Goal: Navigation & Orientation: Find specific page/section

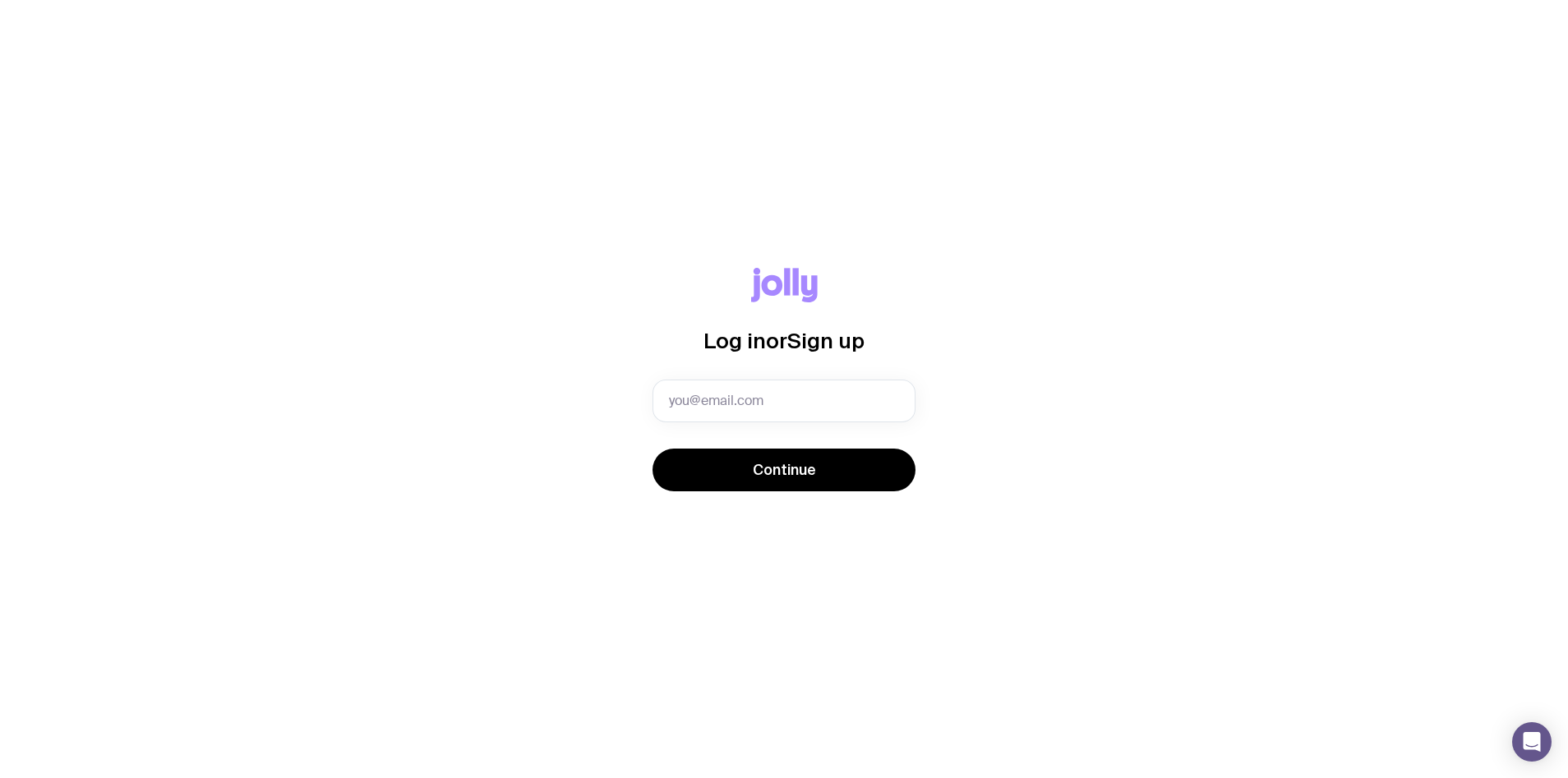
type input "[PERSON_NAME][EMAIL_ADDRESS][DOMAIN_NAME][PERSON_NAME]"
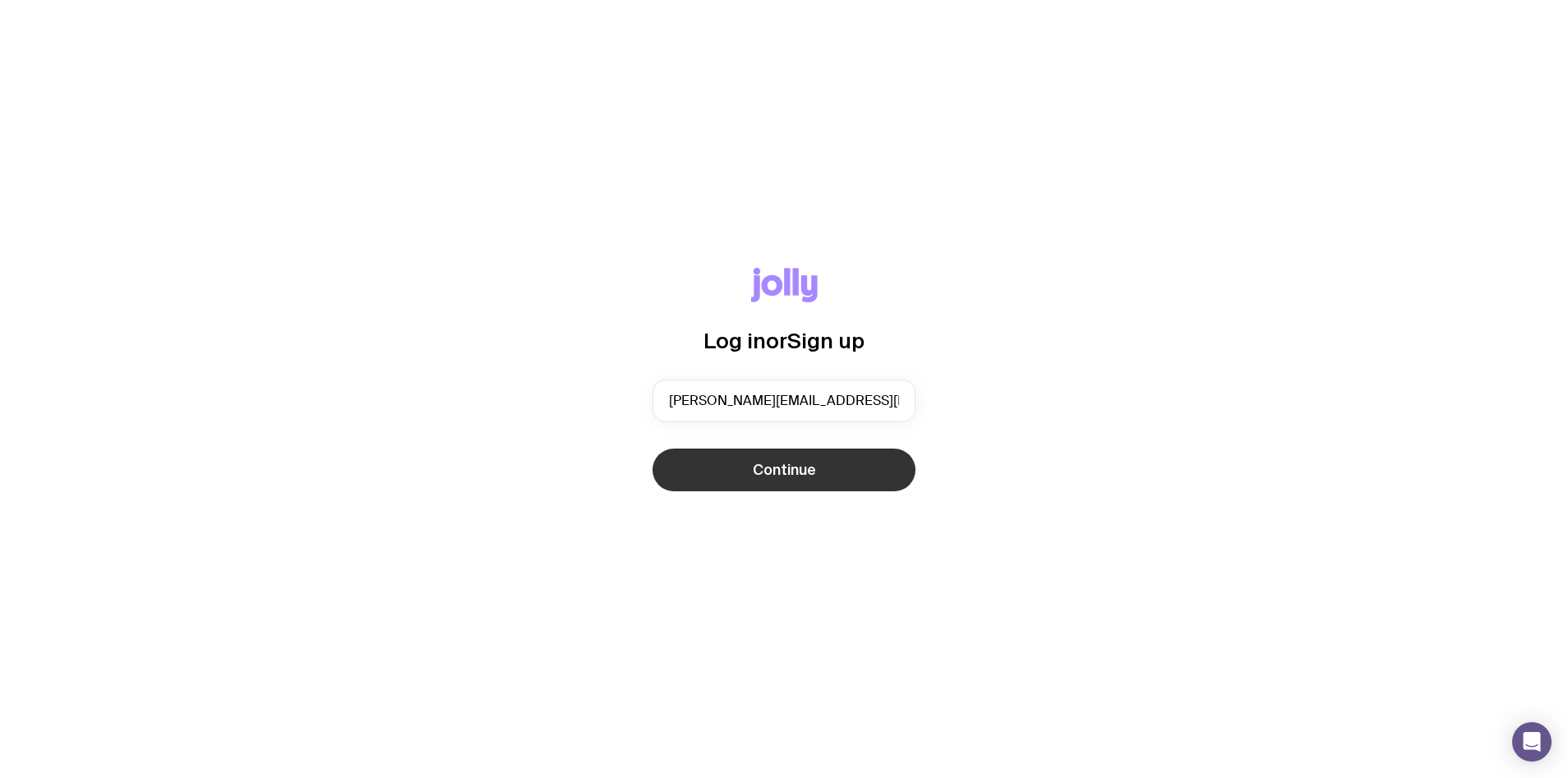
click at [823, 478] on button "Continue" at bounding box center [784, 470] width 263 height 43
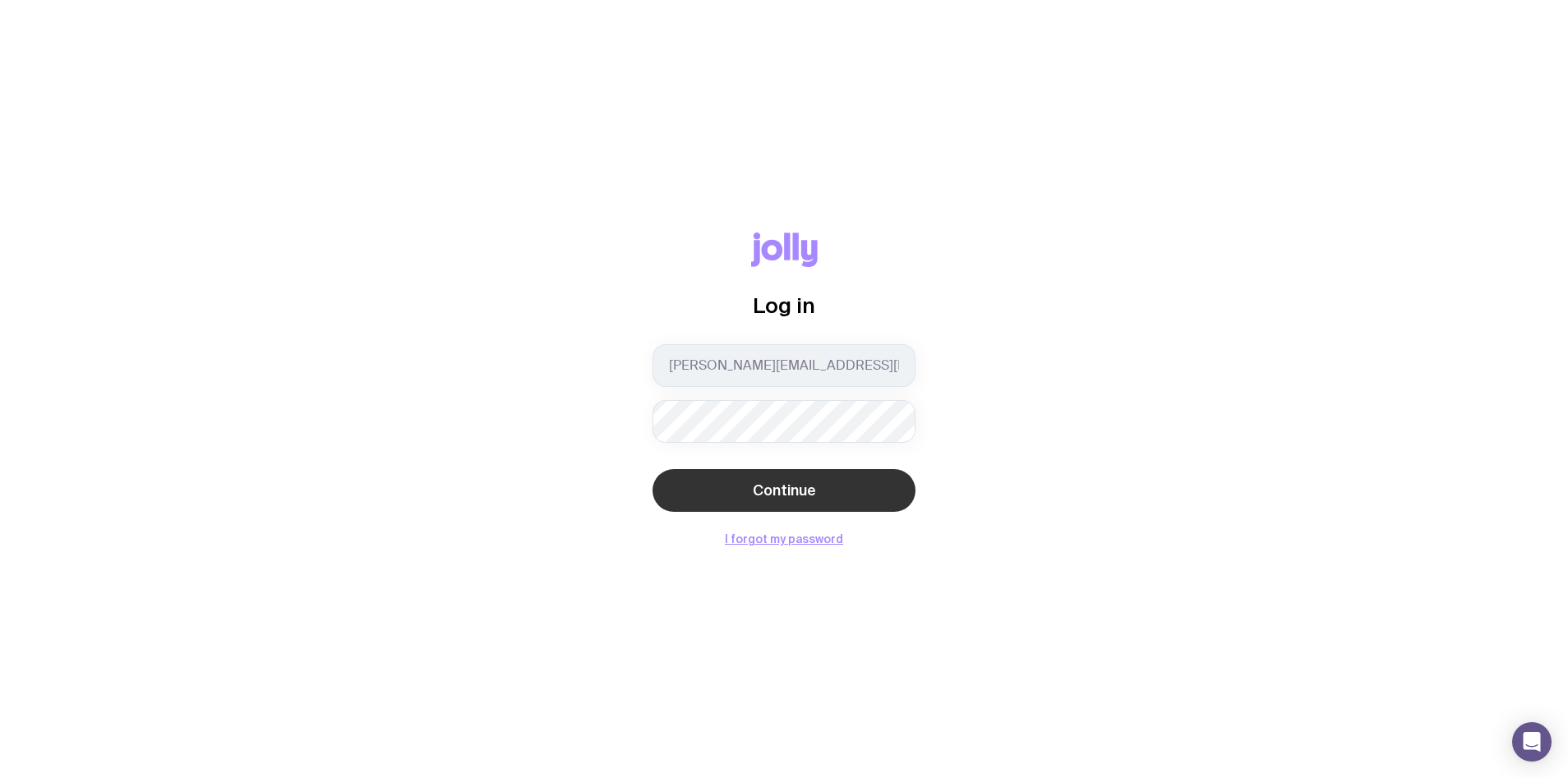
click at [781, 490] on span "Continue" at bounding box center [784, 490] width 63 height 19
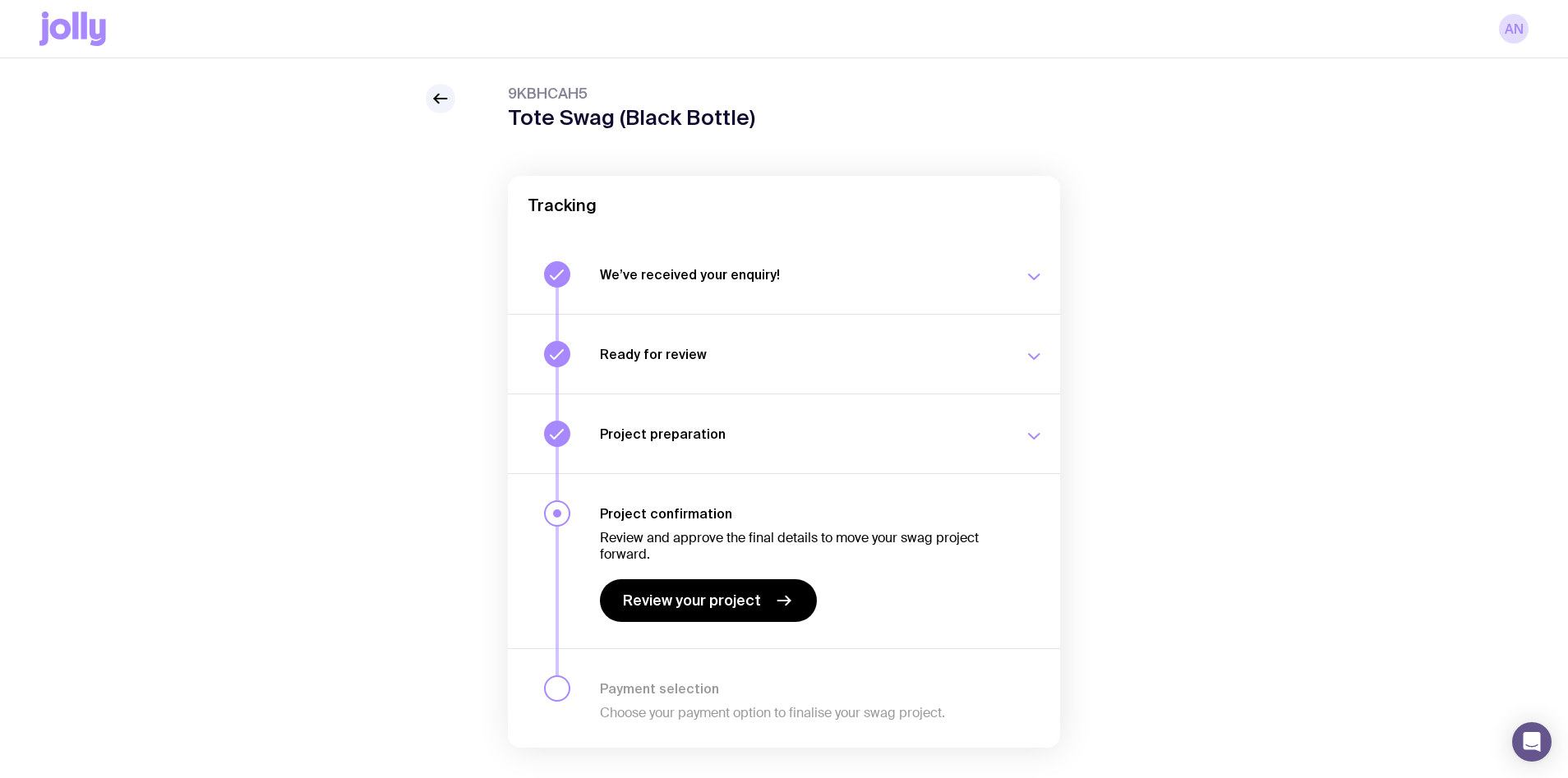
scroll to position [76, 0]
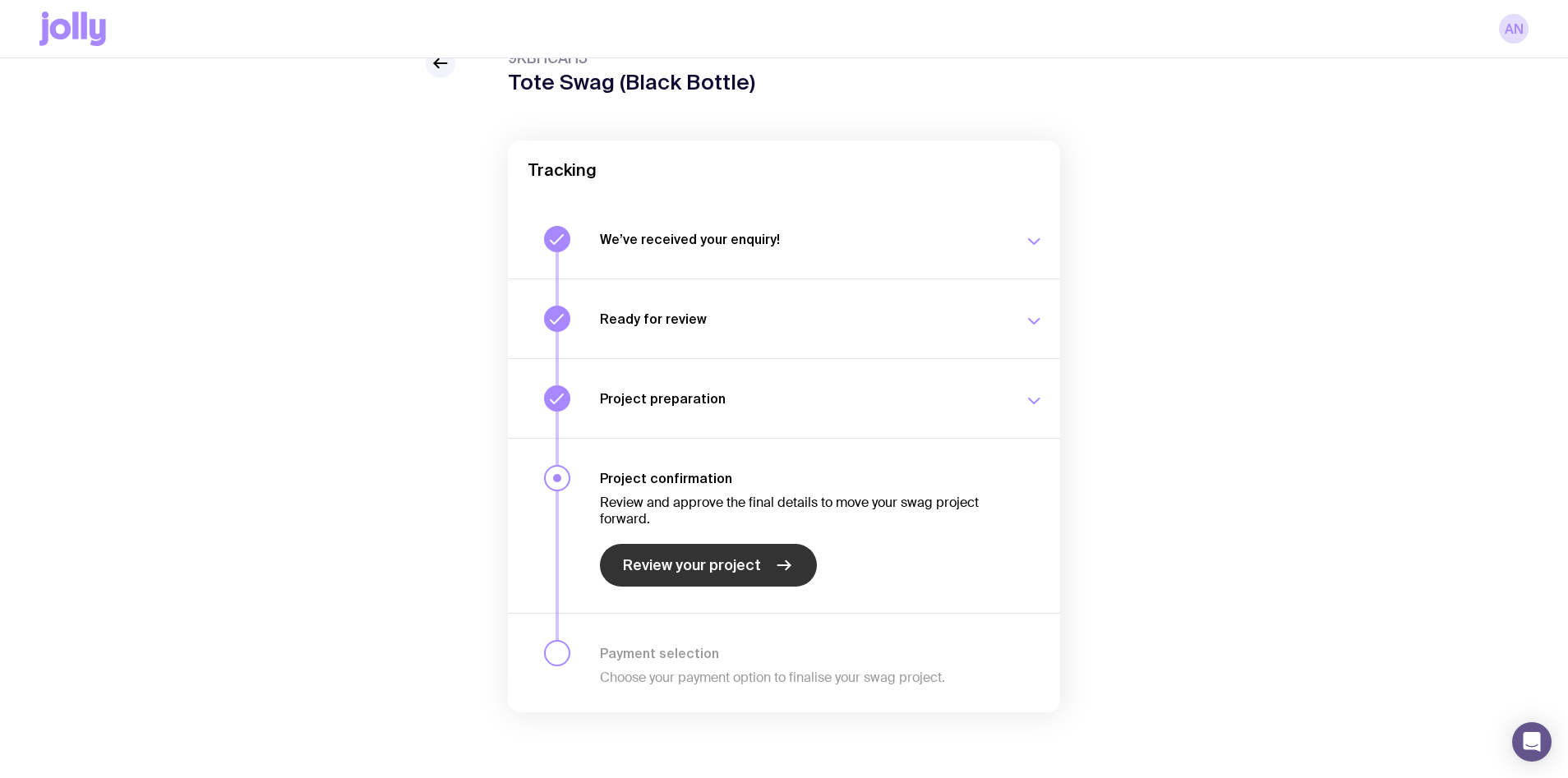
click at [682, 570] on span "Review your project" at bounding box center [692, 565] width 138 height 19
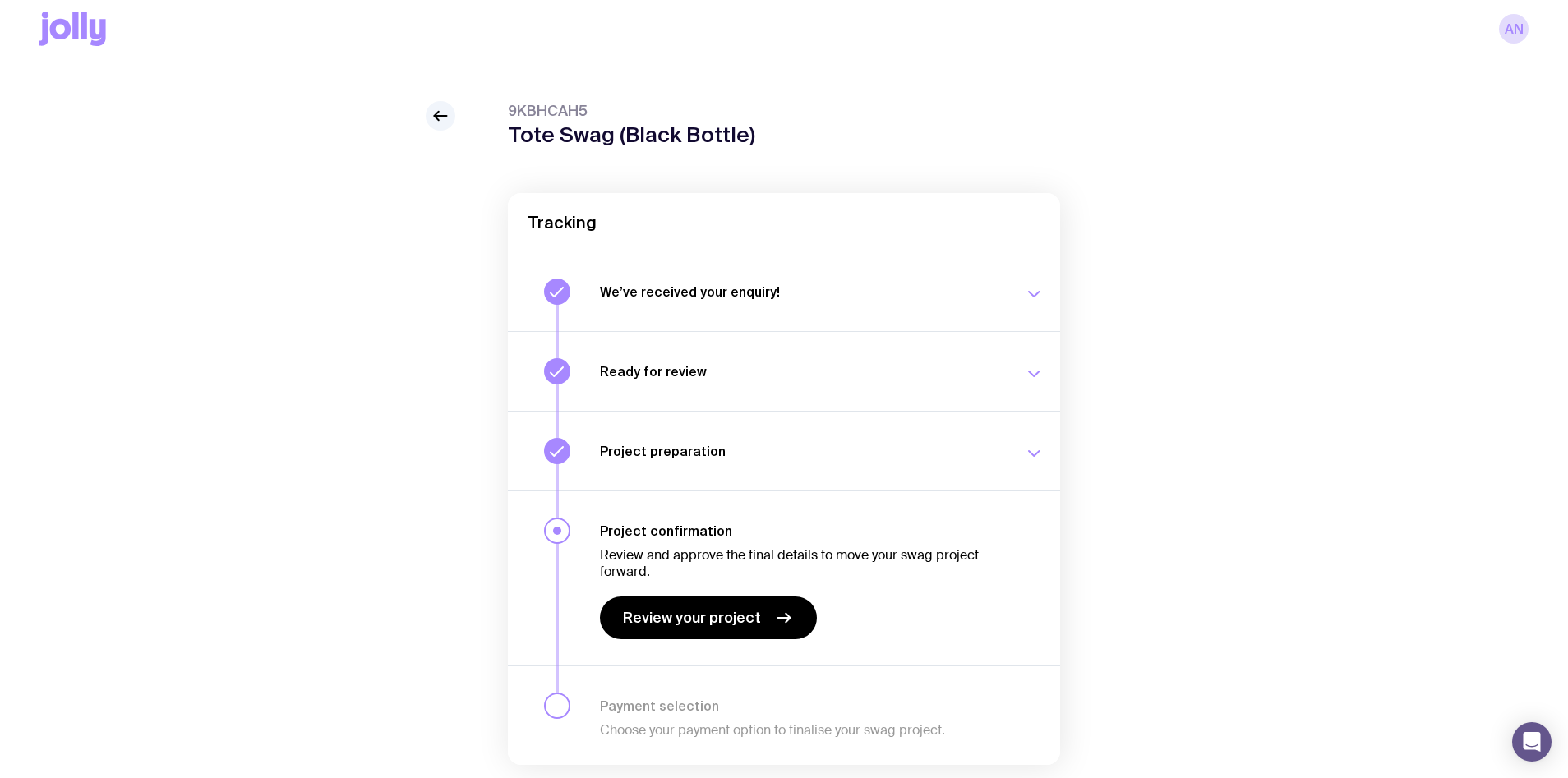
scroll to position [26, 0]
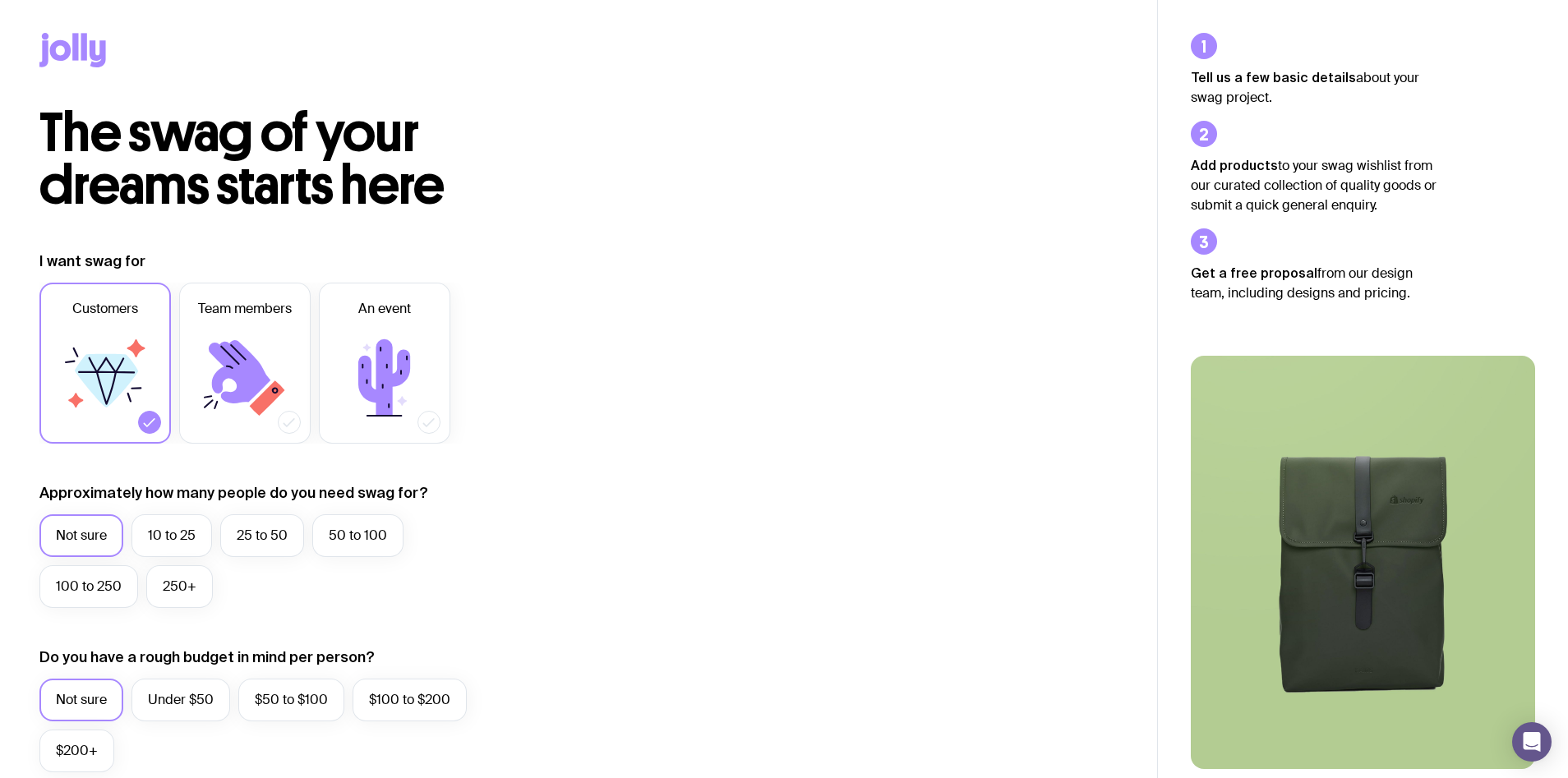
click at [74, 42] on icon at bounding box center [75, 47] width 6 height 27
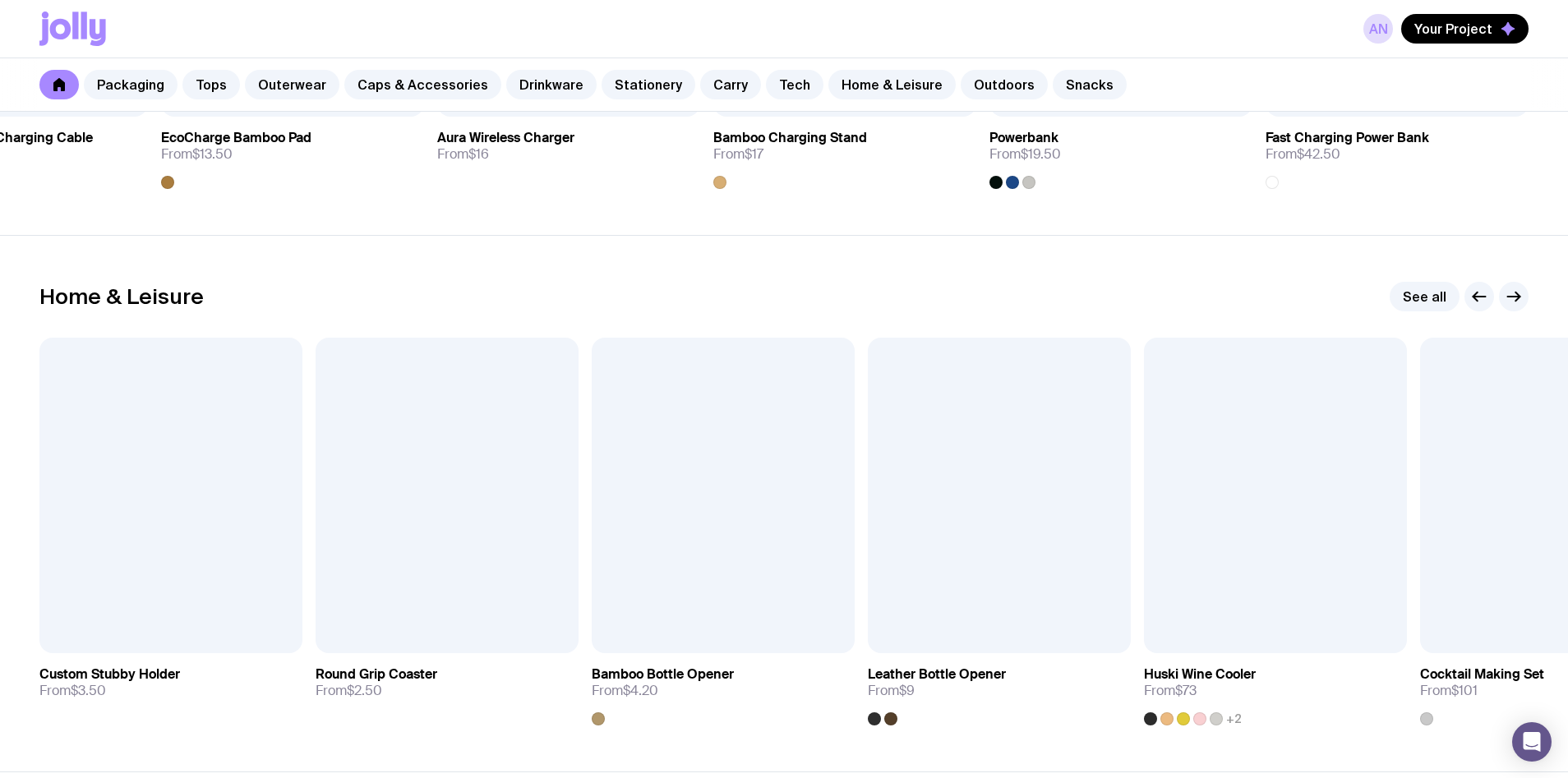
scroll to position [4280, 0]
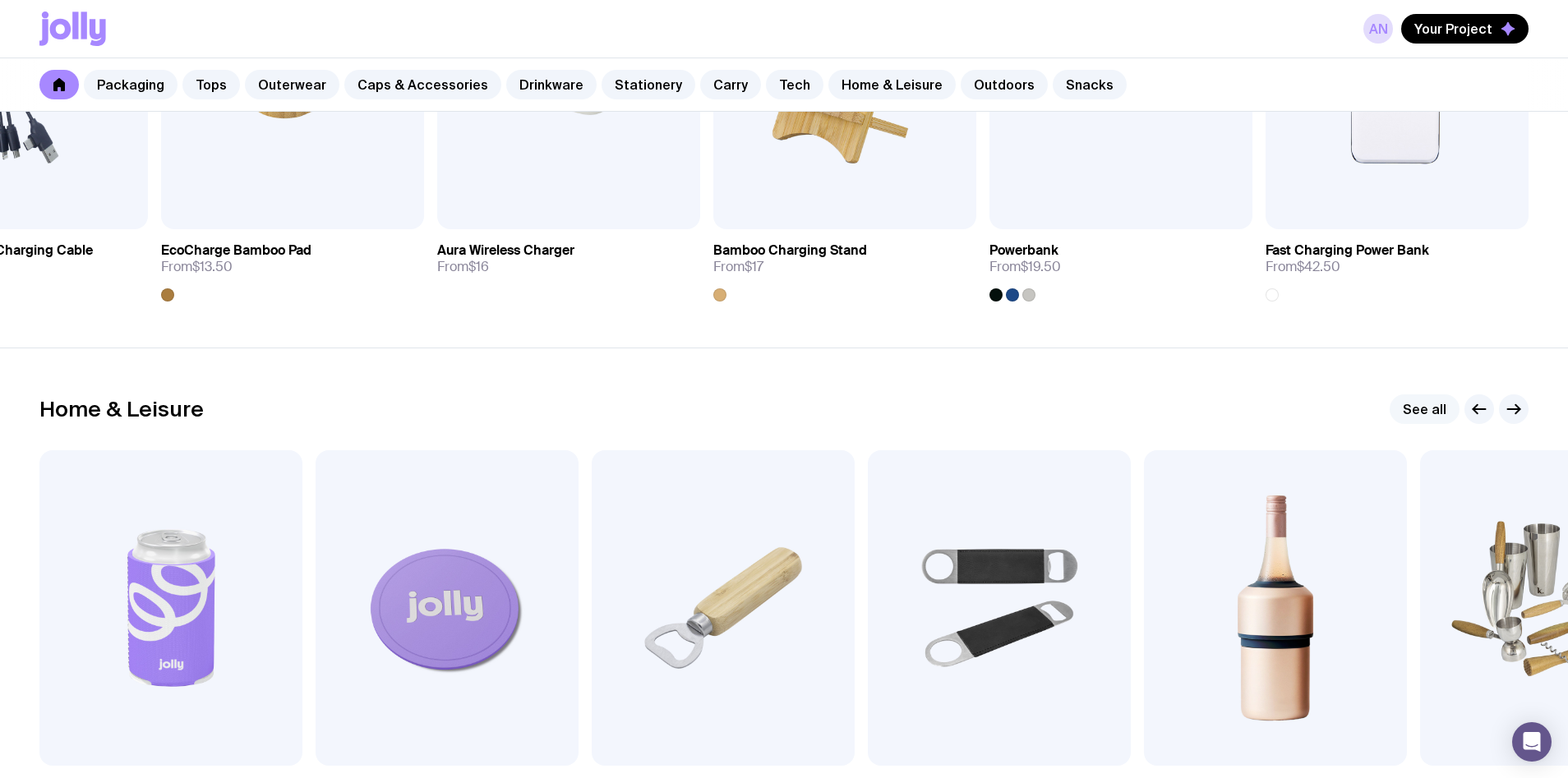
click at [1417, 409] on link "See all" at bounding box center [1425, 409] width 70 height 29
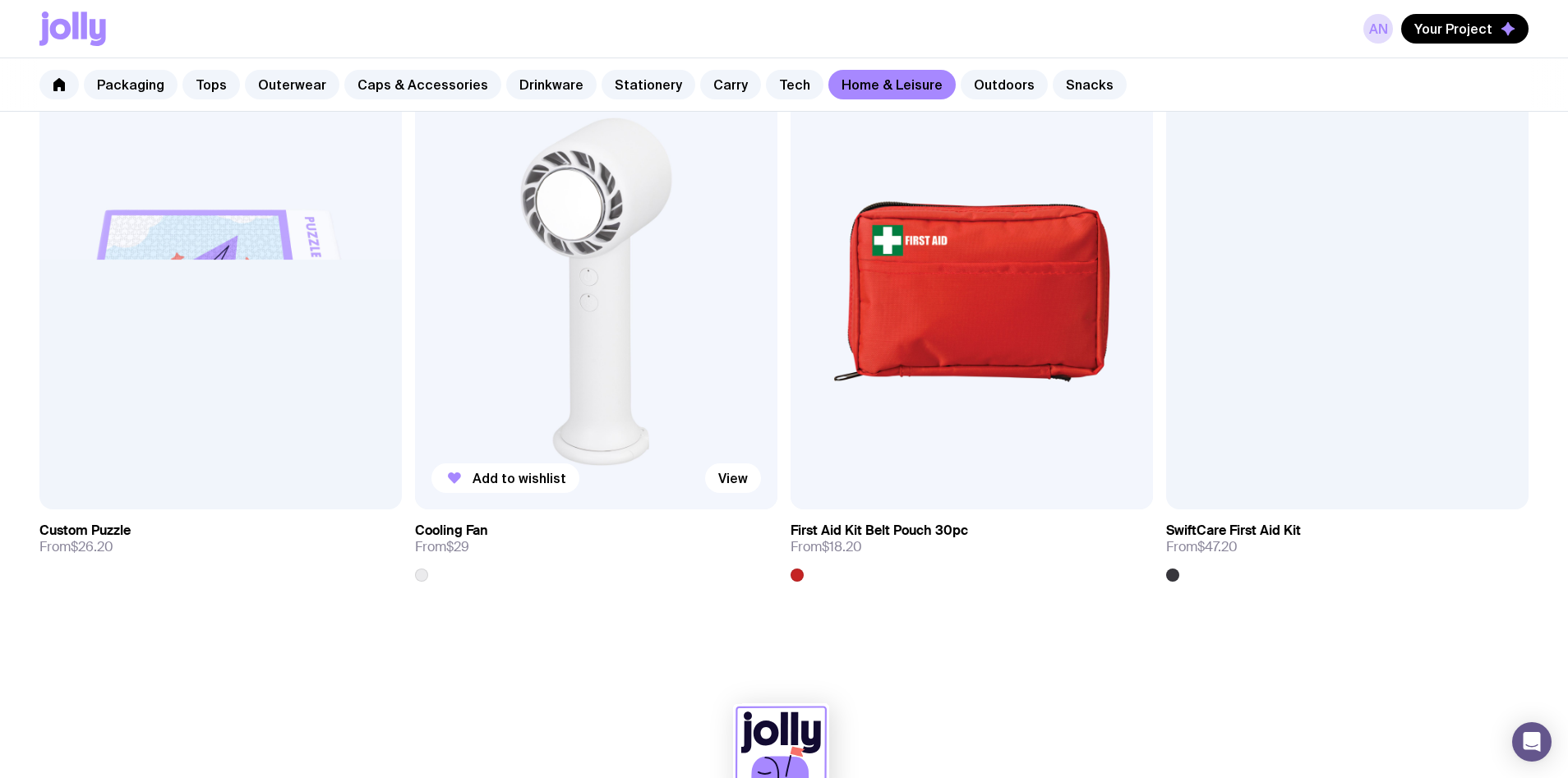
scroll to position [4270, 0]
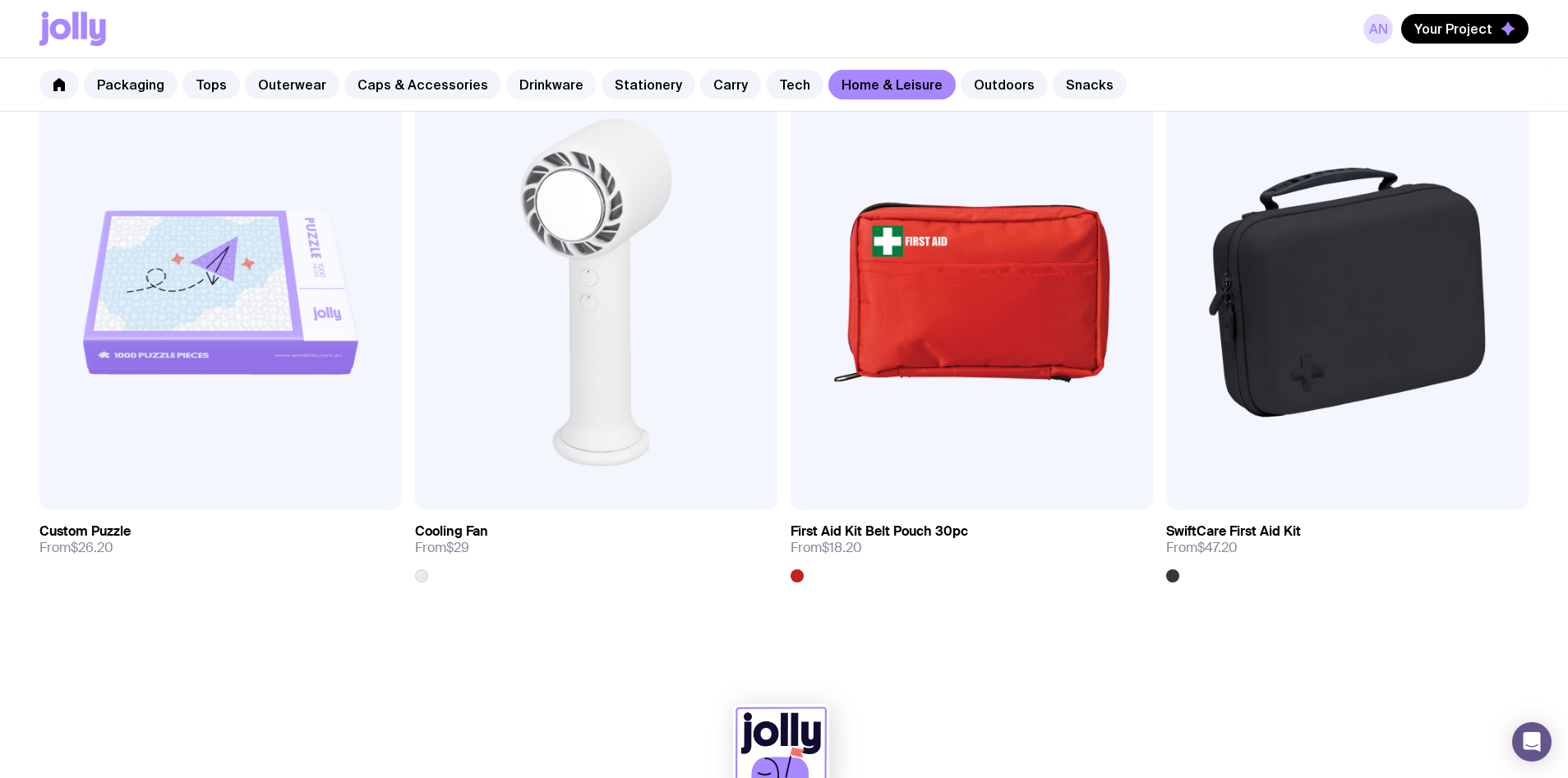
click at [536, 71] on link "Drinkware" at bounding box center [551, 85] width 90 height 29
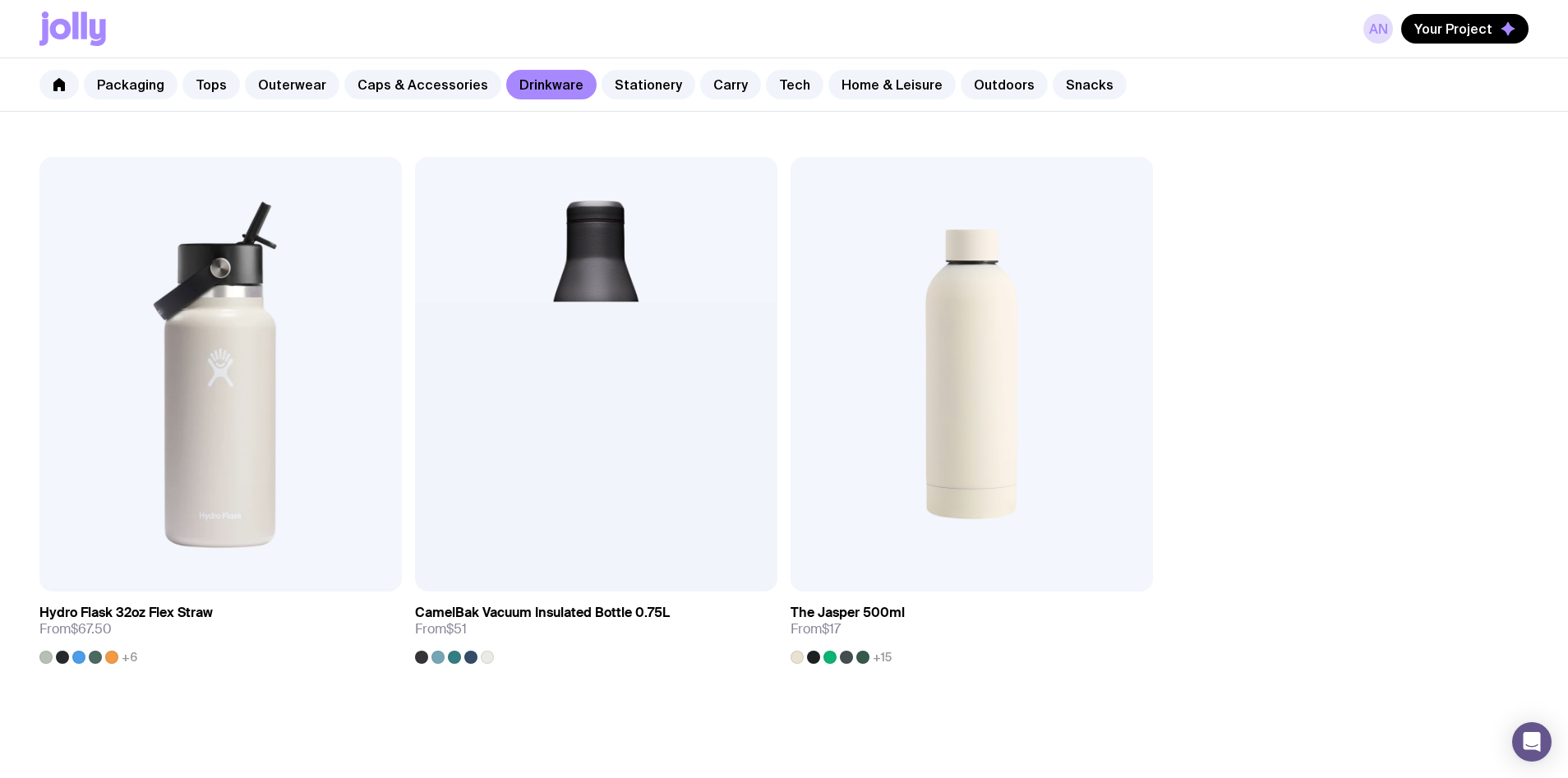
scroll to position [3132, 0]
